Goal: Transaction & Acquisition: Purchase product/service

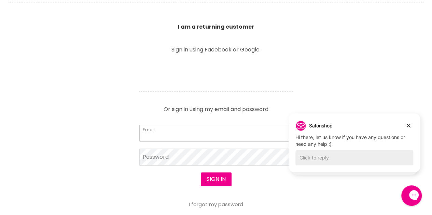
click at [213, 134] on input "Email" at bounding box center [216, 133] width 154 height 17
type input "[PERSON_NAME][EMAIL_ADDRESS][DOMAIN_NAME]"
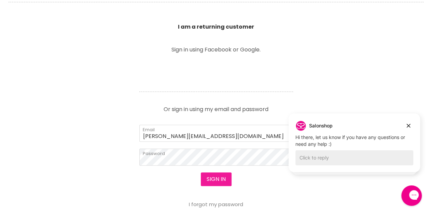
click at [214, 178] on button "Sign in" at bounding box center [216, 180] width 31 height 14
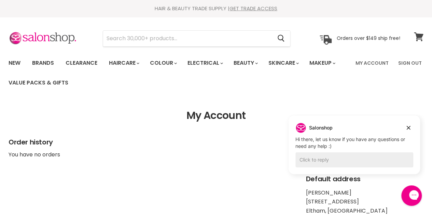
click at [417, 37] on icon at bounding box center [418, 36] width 9 height 9
click at [244, 8] on link "GET TRADE ACCESS" at bounding box center [253, 8] width 48 height 7
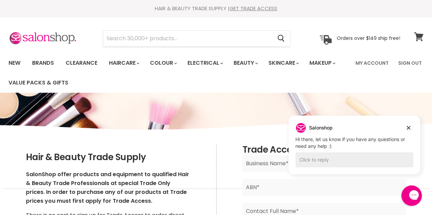
click at [419, 37] on icon at bounding box center [418, 36] width 9 height 9
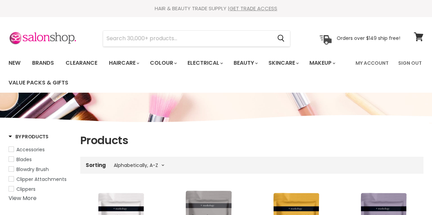
select select "title-ascending"
click at [367, 63] on link "My Account" at bounding box center [371, 63] width 41 height 14
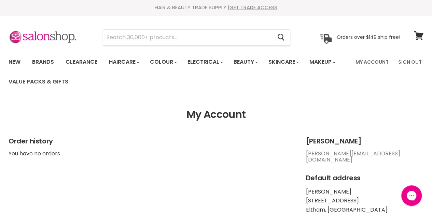
scroll to position [1, 0]
click at [144, 39] on input "Search" at bounding box center [187, 38] width 169 height 16
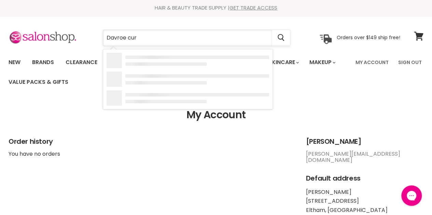
type input "Davroe curl"
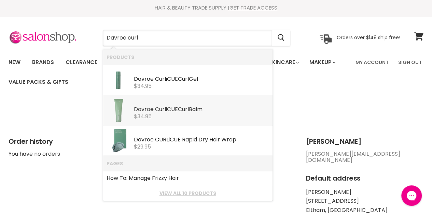
click at [144, 112] on b "Davroe" at bounding box center [144, 109] width 20 height 8
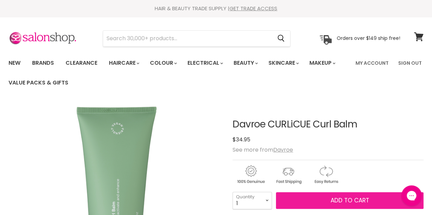
click at [336, 201] on span "Add to cart" at bounding box center [349, 201] width 39 height 8
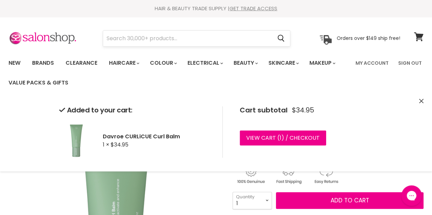
click at [170, 41] on input "Search" at bounding box center [187, 39] width 169 height 16
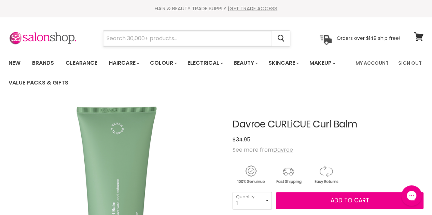
click at [169, 41] on input "Search" at bounding box center [187, 39] width 169 height 16
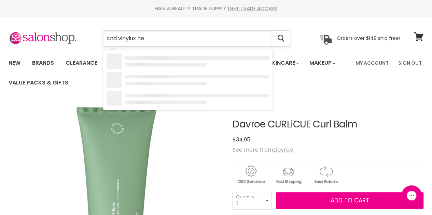
type input "cnd vinylux neg"
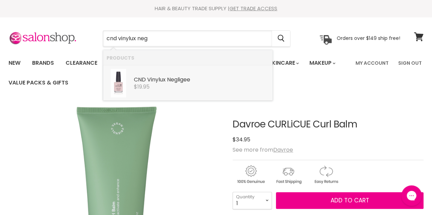
click at [161, 81] on b "Vinylux" at bounding box center [156, 80] width 18 height 8
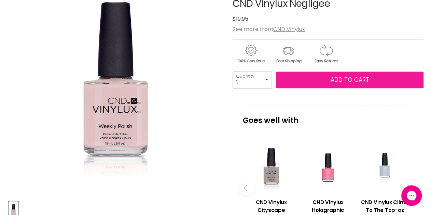
click at [324, 80] on button "Add to cart" at bounding box center [349, 80] width 147 height 17
click at [344, 80] on span "Add to cart" at bounding box center [349, 80] width 39 height 8
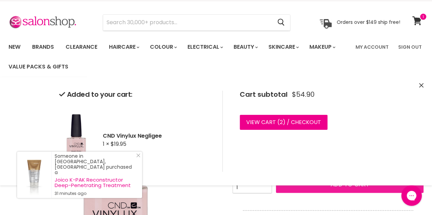
scroll to position [16, 0]
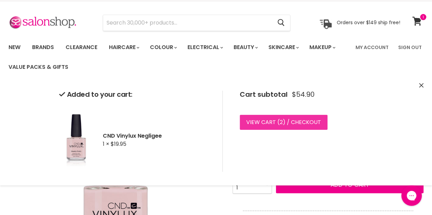
click at [292, 121] on link "View cart ( 2 ) / Checkout" at bounding box center [284, 122] width 88 height 15
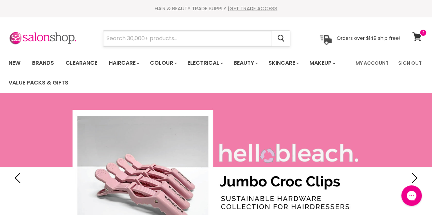
click at [210, 38] on input "Search" at bounding box center [187, 39] width 169 height 16
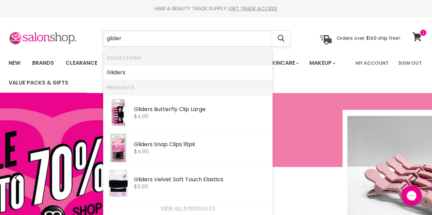
type input "gliders"
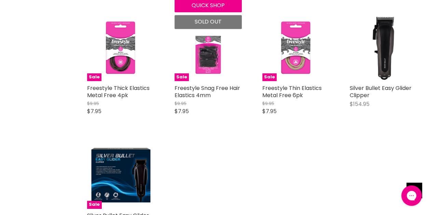
scroll to position [290, 0]
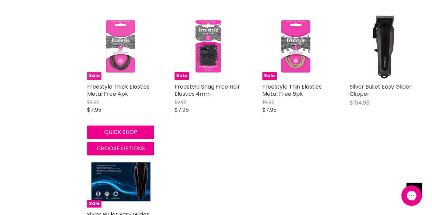
click at [114, 46] on img "Main content" at bounding box center [120, 46] width 67 height 67
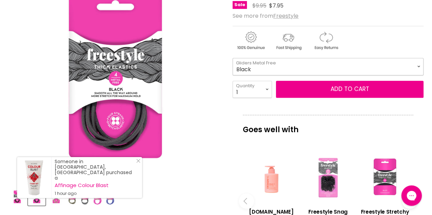
click at [328, 70] on select "Black Blonde Brown Gliders - Pink Gliders - Purple" at bounding box center [327, 66] width 191 height 17
click at [232, 58] on select "Black Blonde Brown Gliders - Pink Gliders - Purple" at bounding box center [327, 66] width 191 height 17
select select "Brown"
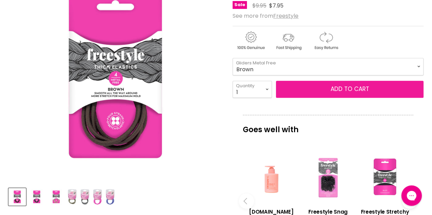
click at [349, 87] on button "Add to cart" at bounding box center [349, 89] width 147 height 17
click at [332, 88] on button "Add to cart" at bounding box center [349, 89] width 147 height 17
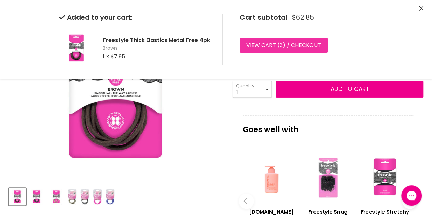
click at [279, 44] on span "3" at bounding box center [280, 45] width 3 height 8
